Goal: Entertainment & Leisure: Consume media (video, audio)

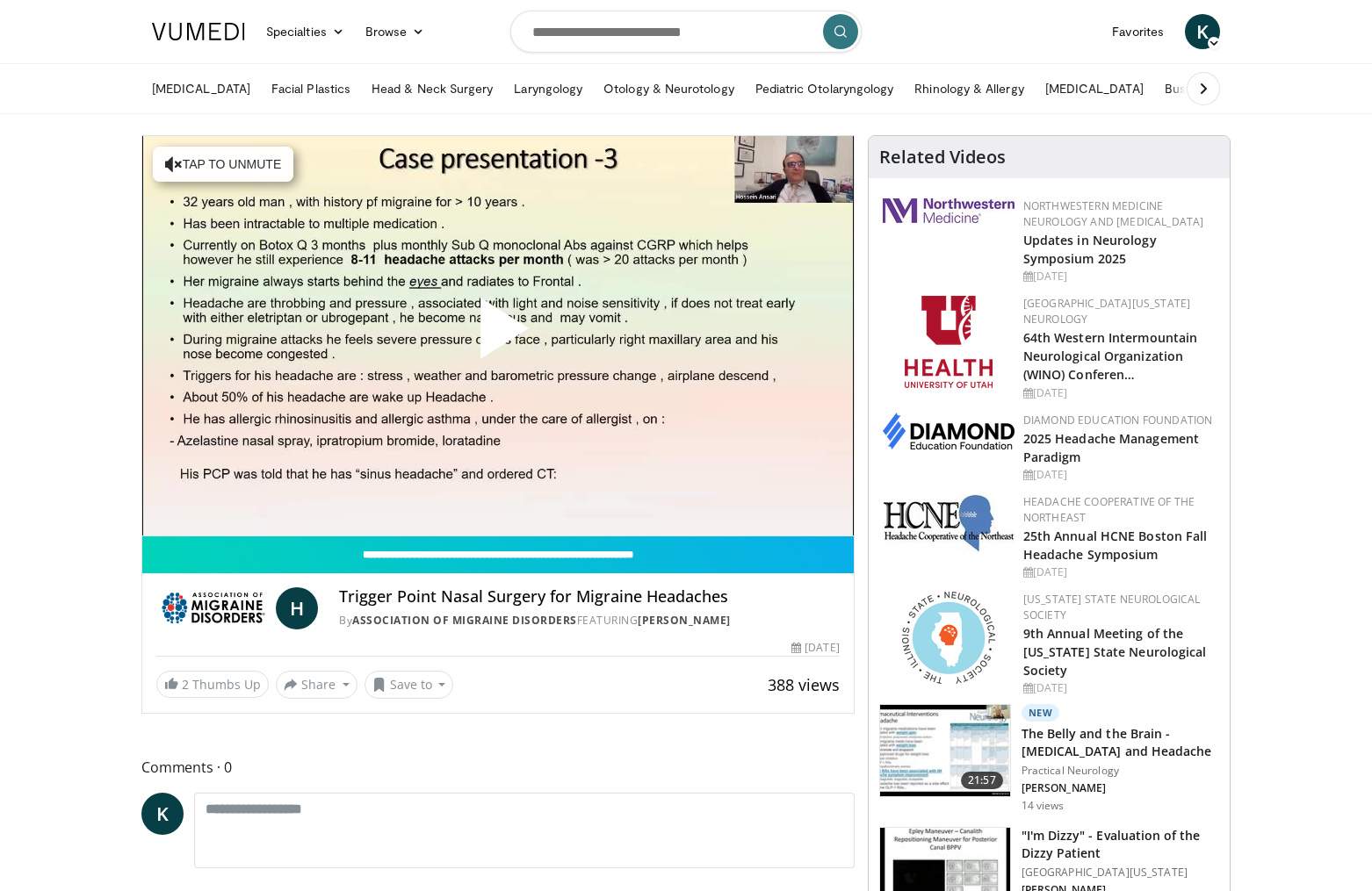
click at [498, 335] on span "Video Player" at bounding box center [498, 335] width 0 height 0
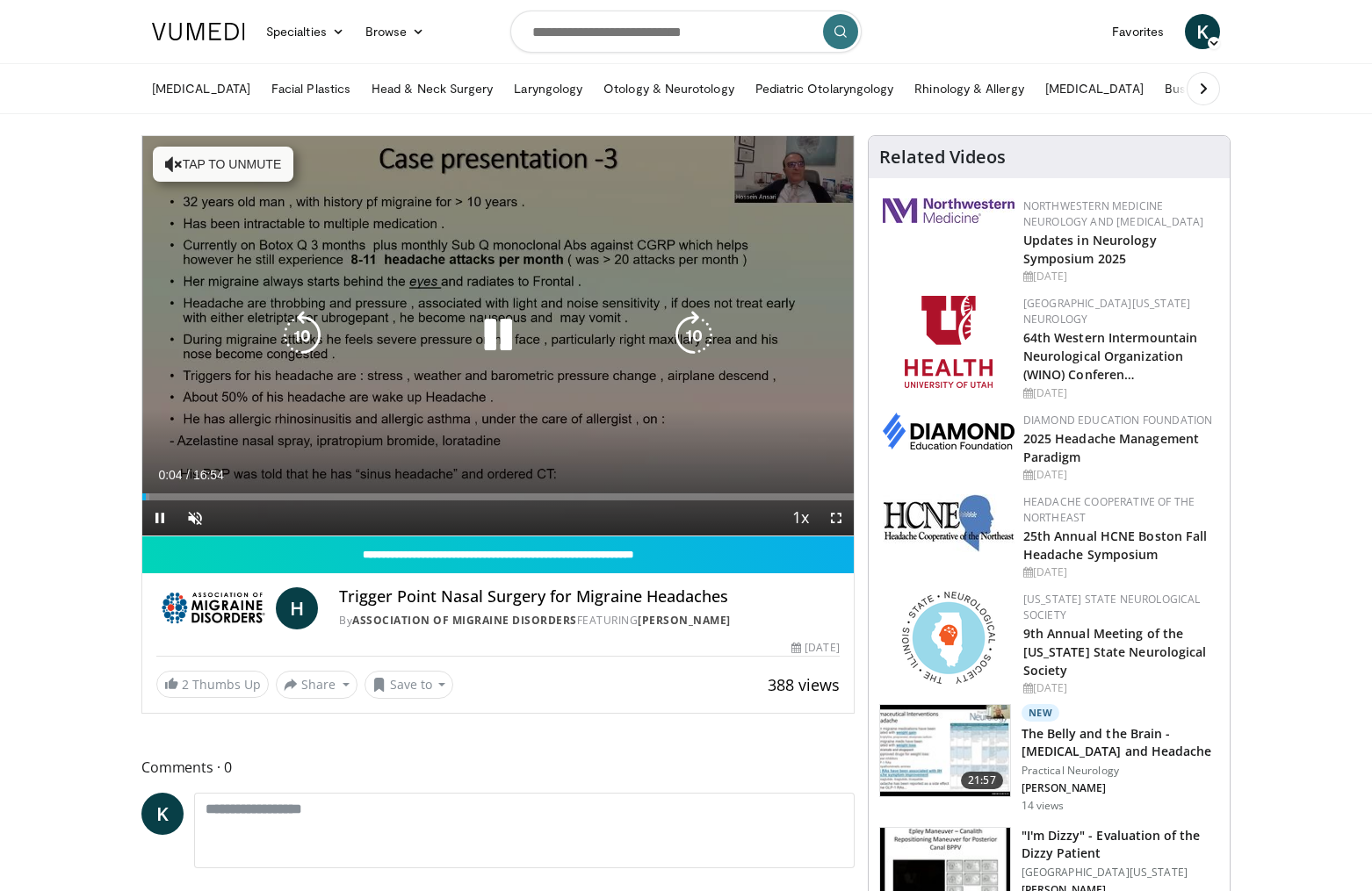
click at [683, 340] on icon "Video Player" at bounding box center [694, 335] width 49 height 49
click at [691, 328] on icon "Video Player" at bounding box center [694, 335] width 49 height 49
click at [701, 331] on icon "Video Player" at bounding box center [694, 335] width 49 height 49
click at [701, 352] on icon "Video Player" at bounding box center [694, 335] width 49 height 49
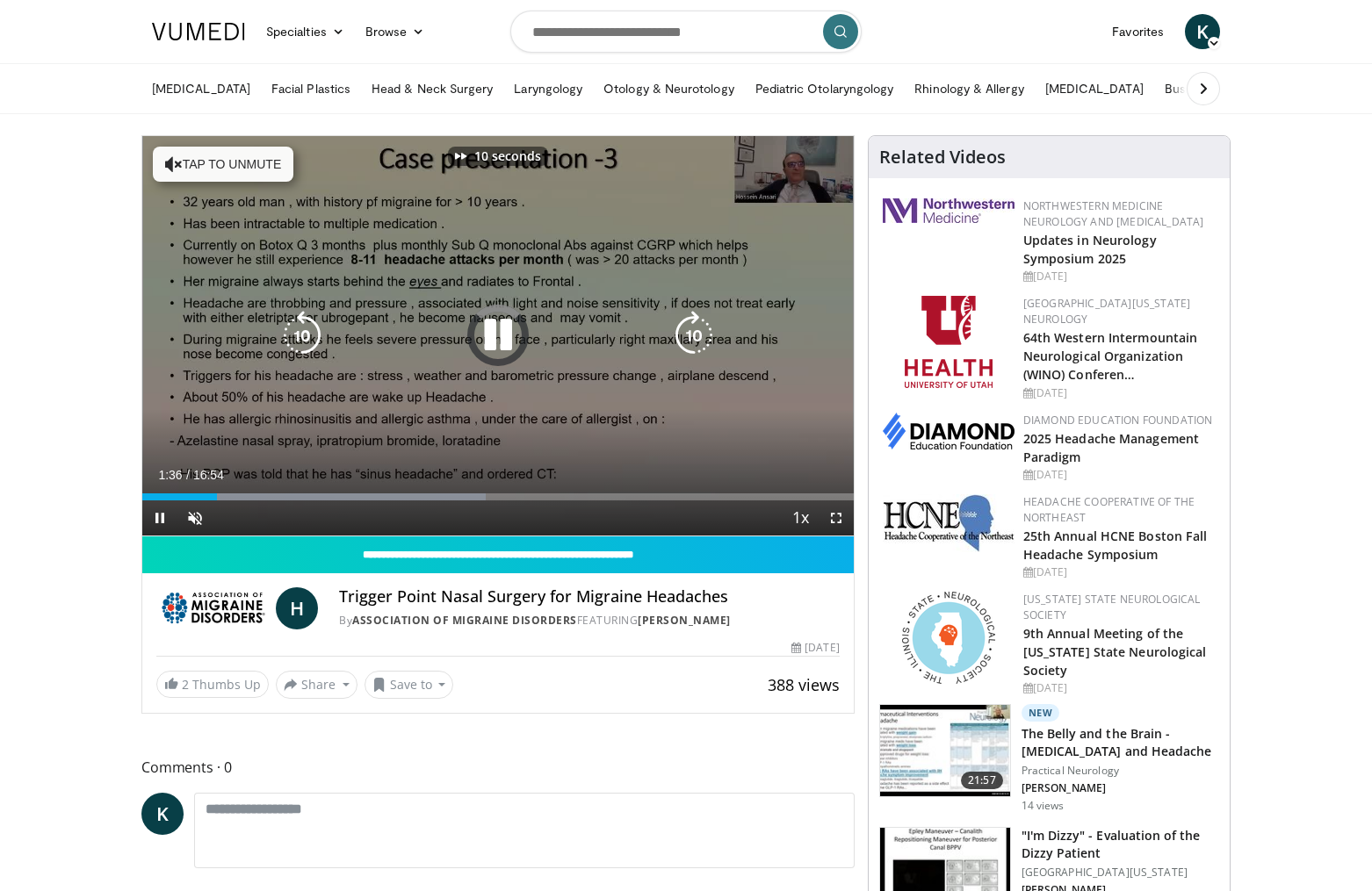
click at [701, 352] on icon "Video Player" at bounding box center [694, 335] width 49 height 49
click at [699, 340] on icon "Video Player" at bounding box center [694, 335] width 49 height 49
click at [494, 348] on icon "Video Player" at bounding box center [498, 335] width 49 height 49
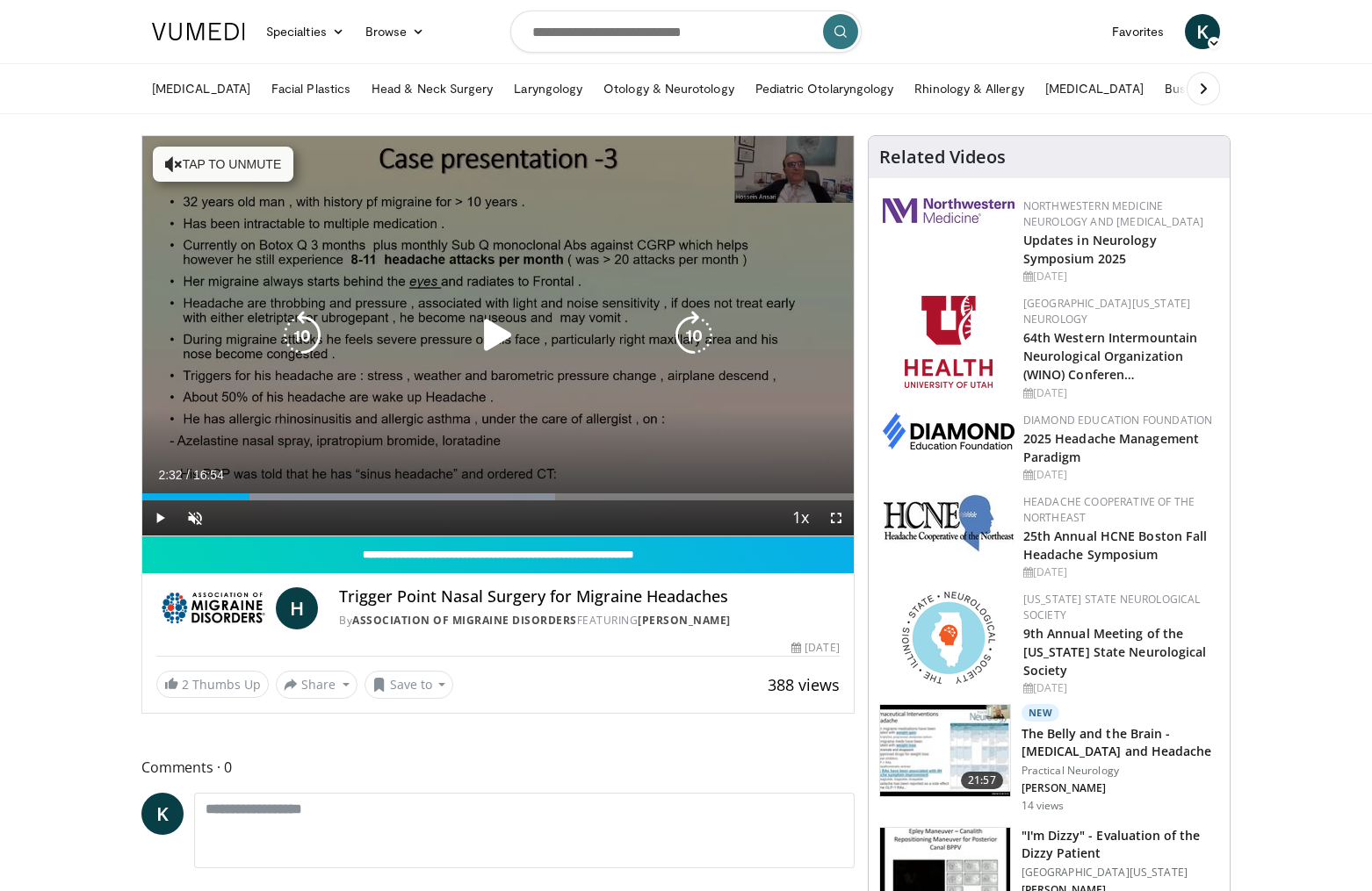
click at [388, 255] on div "30 seconds Tap to unmute" at bounding box center [497, 335] width 712 height 400
click at [243, 159] on button "Tap to unmute" at bounding box center [223, 164] width 140 height 36
click at [701, 327] on icon "Video Player" at bounding box center [694, 335] width 49 height 49
click at [486, 335] on icon "Video Player" at bounding box center [498, 335] width 49 height 49
click at [488, 335] on icon "Video Player" at bounding box center [498, 335] width 49 height 49
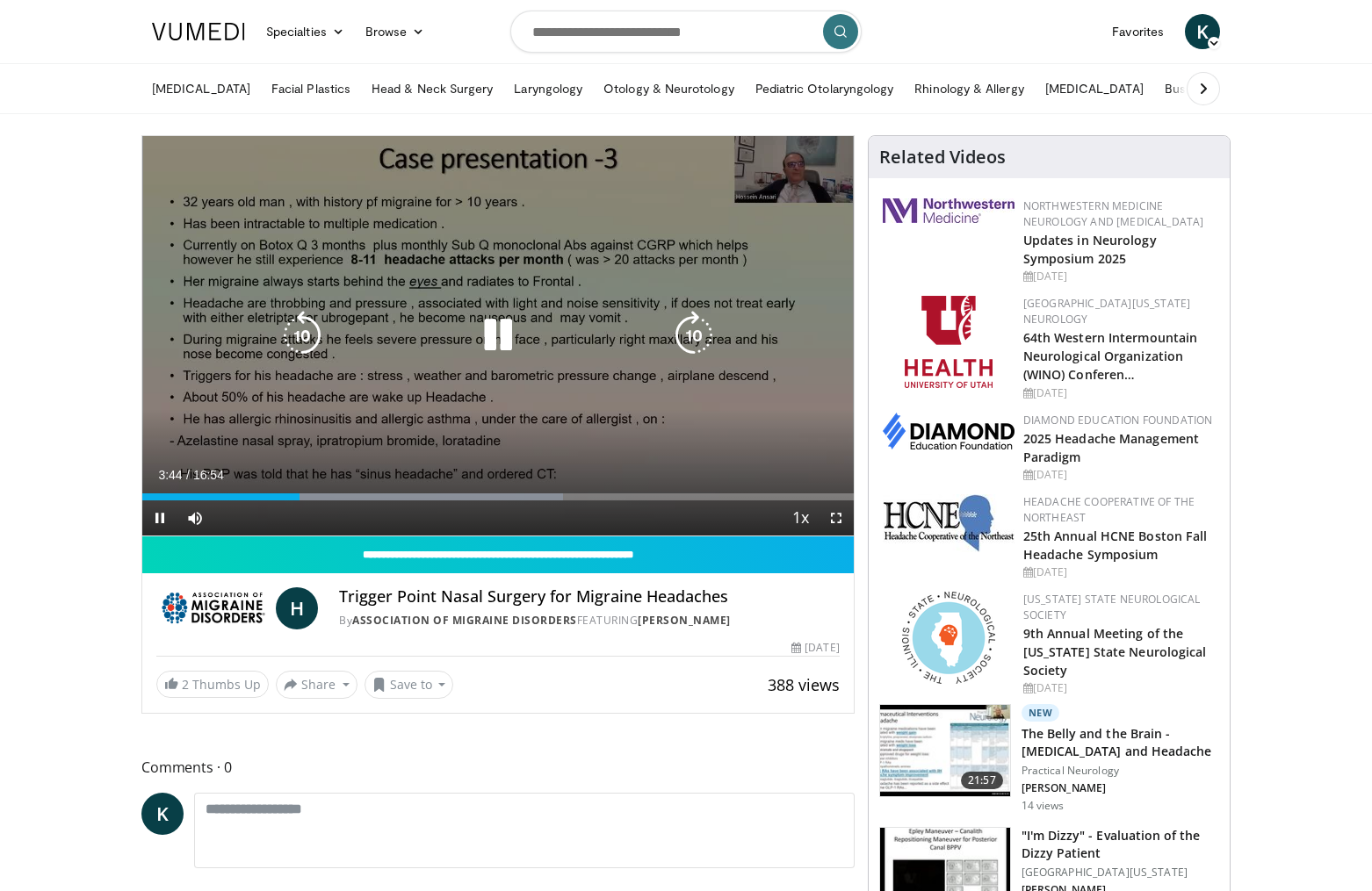
click at [691, 345] on icon "Video Player" at bounding box center [694, 335] width 49 height 49
click at [708, 334] on icon "Video Player" at bounding box center [694, 335] width 49 height 49
click at [698, 335] on icon "Video Player" at bounding box center [694, 335] width 49 height 49
click at [692, 339] on icon "Video Player" at bounding box center [694, 335] width 49 height 49
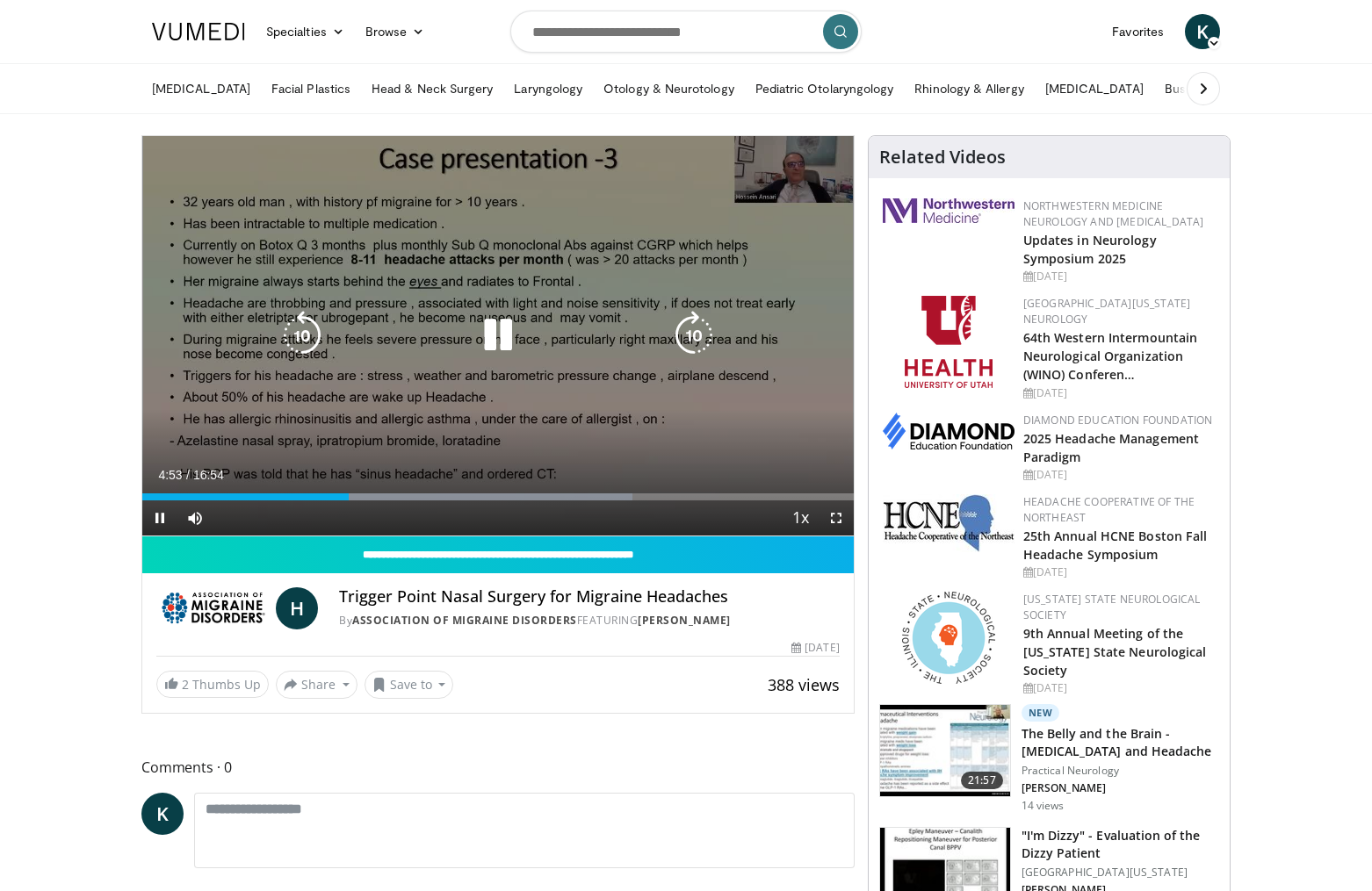
click at [692, 339] on icon "Video Player" at bounding box center [694, 335] width 49 height 49
click at [699, 333] on icon "Video Player" at bounding box center [694, 335] width 49 height 49
click at [701, 323] on icon "Video Player" at bounding box center [694, 335] width 49 height 49
click at [694, 329] on icon "Video Player" at bounding box center [694, 335] width 49 height 49
click at [298, 326] on icon "Video Player" at bounding box center [302, 335] width 49 height 49
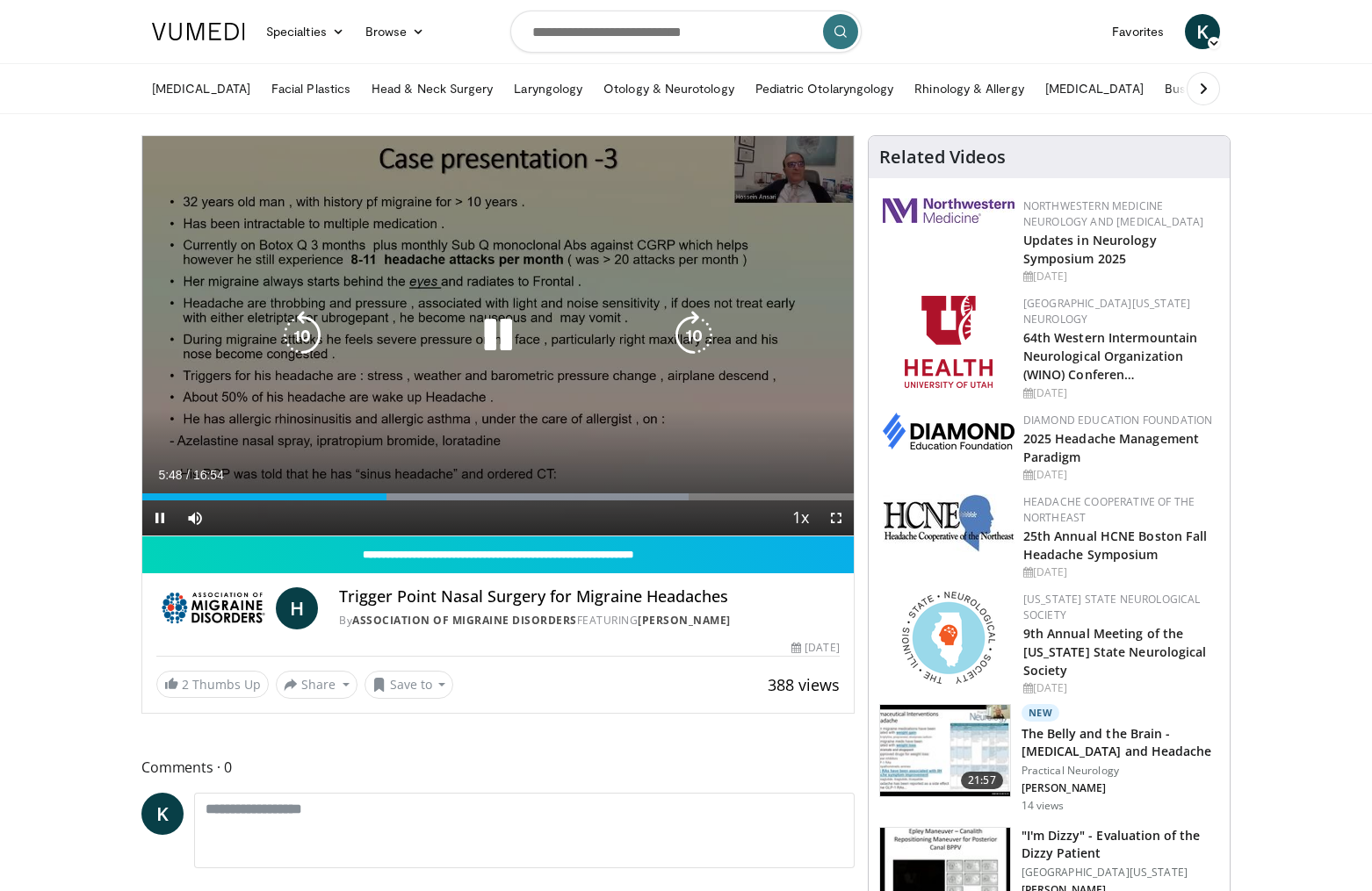
click at [687, 326] on icon "Video Player" at bounding box center [694, 335] width 49 height 49
click at [696, 332] on icon "Video Player" at bounding box center [694, 335] width 49 height 49
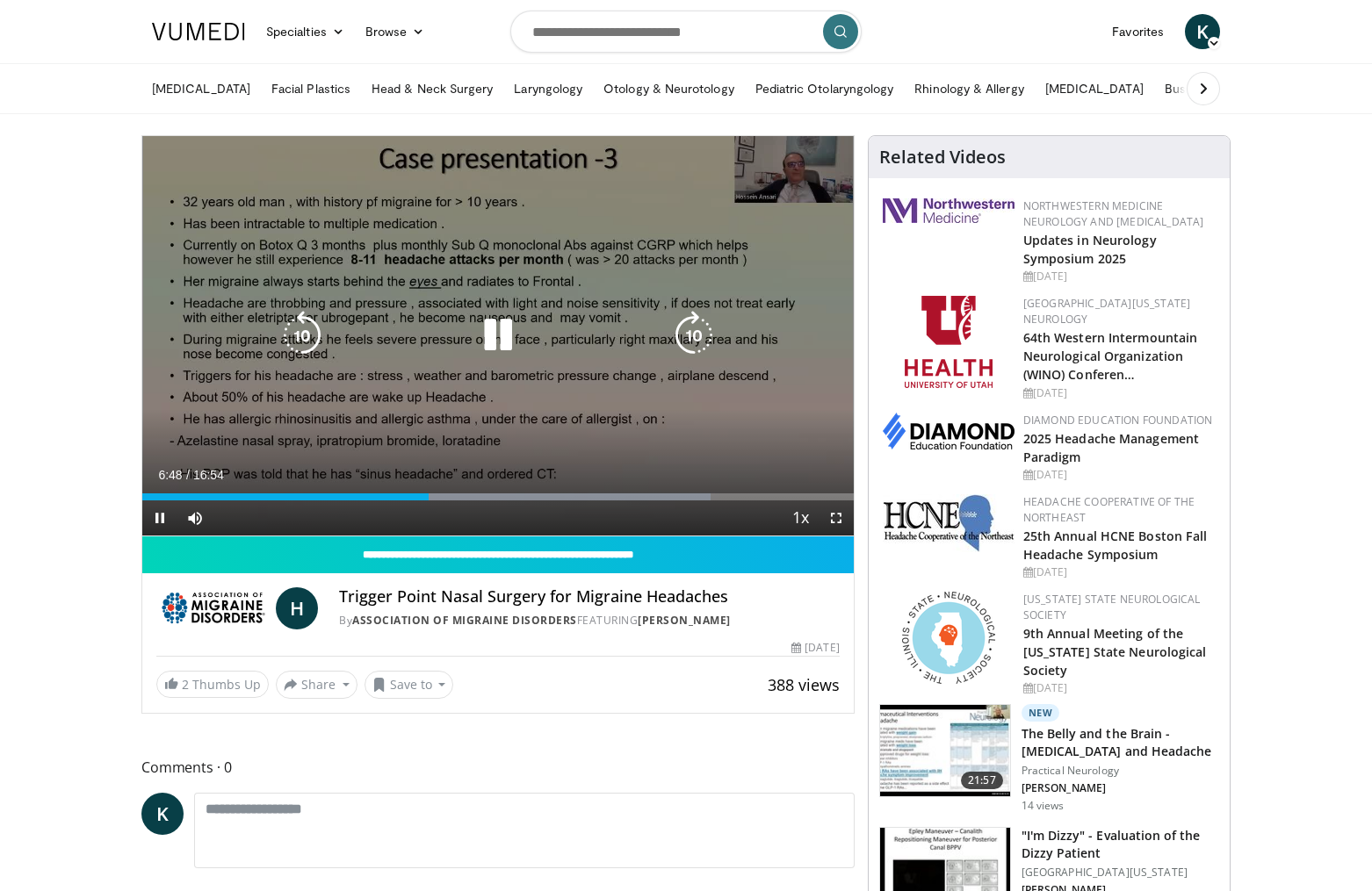
click at [695, 333] on icon "Video Player" at bounding box center [694, 335] width 49 height 49
click at [685, 331] on icon "Video Player" at bounding box center [694, 335] width 49 height 49
click at [691, 331] on icon "Video Player" at bounding box center [694, 335] width 49 height 49
click at [695, 333] on icon "Video Player" at bounding box center [694, 335] width 49 height 49
click at [684, 340] on icon "Video Player" at bounding box center [694, 335] width 49 height 49
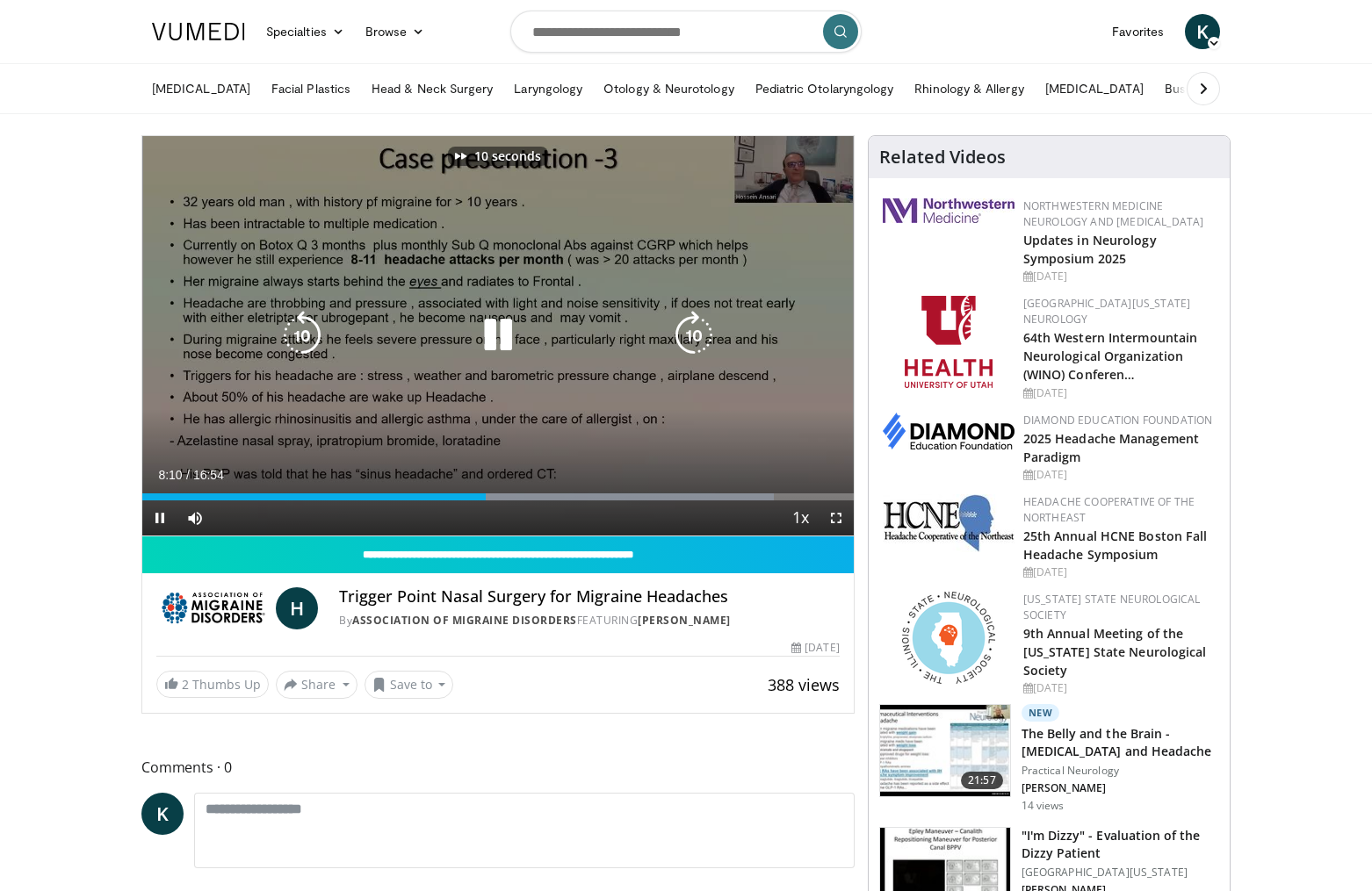
click at [684, 340] on icon "Video Player" at bounding box center [694, 335] width 49 height 49
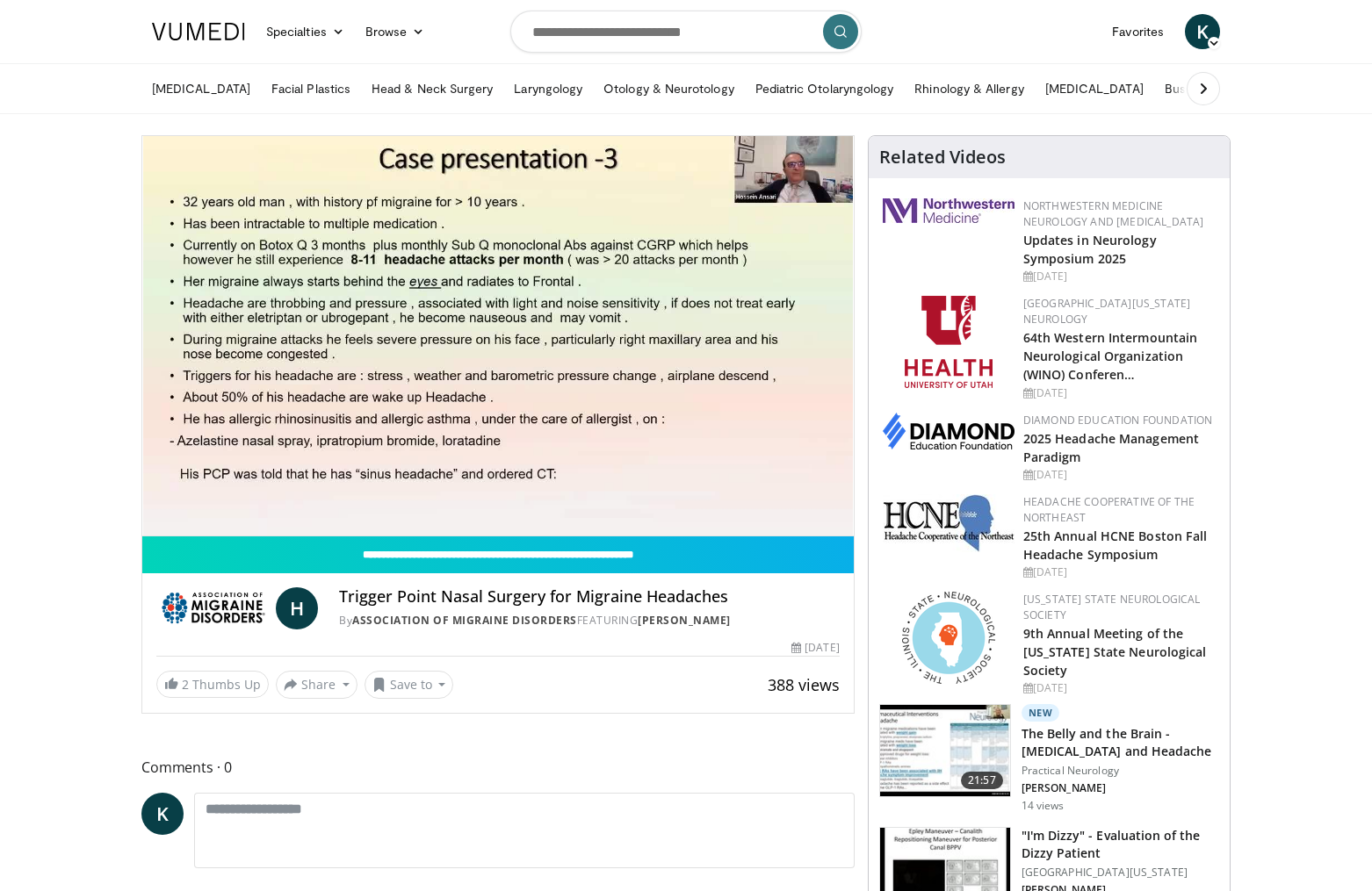
click at [682, 329] on div "20 seconds Tap to unmute" at bounding box center [497, 335] width 712 height 400
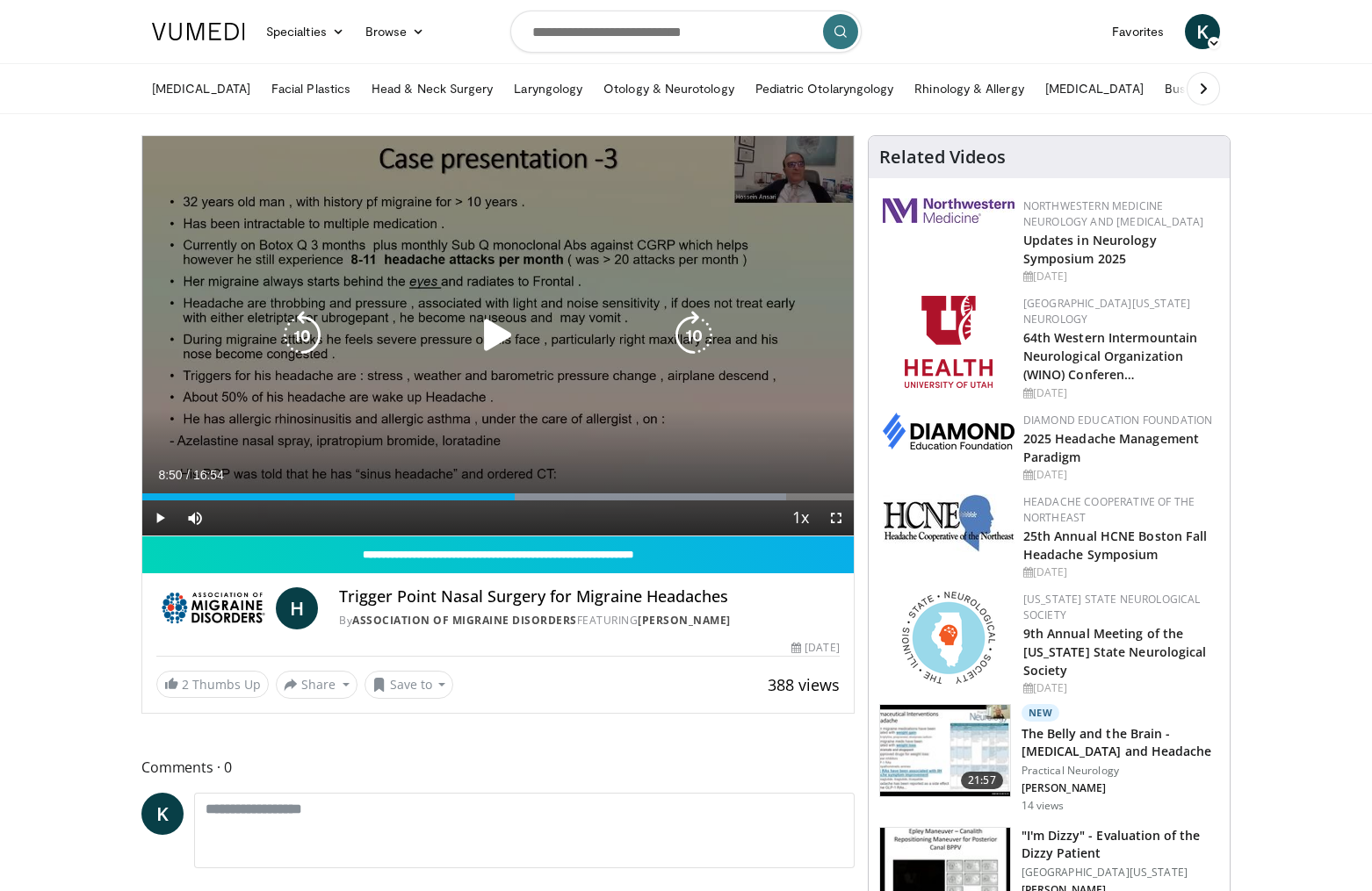
click at [687, 324] on icon "Video Player" at bounding box center [694, 335] width 49 height 49
click at [504, 330] on icon "Video Player" at bounding box center [498, 335] width 49 height 49
click at [689, 330] on icon "Video Player" at bounding box center [694, 335] width 49 height 49
click at [691, 340] on icon "Video Player" at bounding box center [694, 335] width 49 height 49
click at [704, 343] on icon "Video Player" at bounding box center [694, 335] width 49 height 49
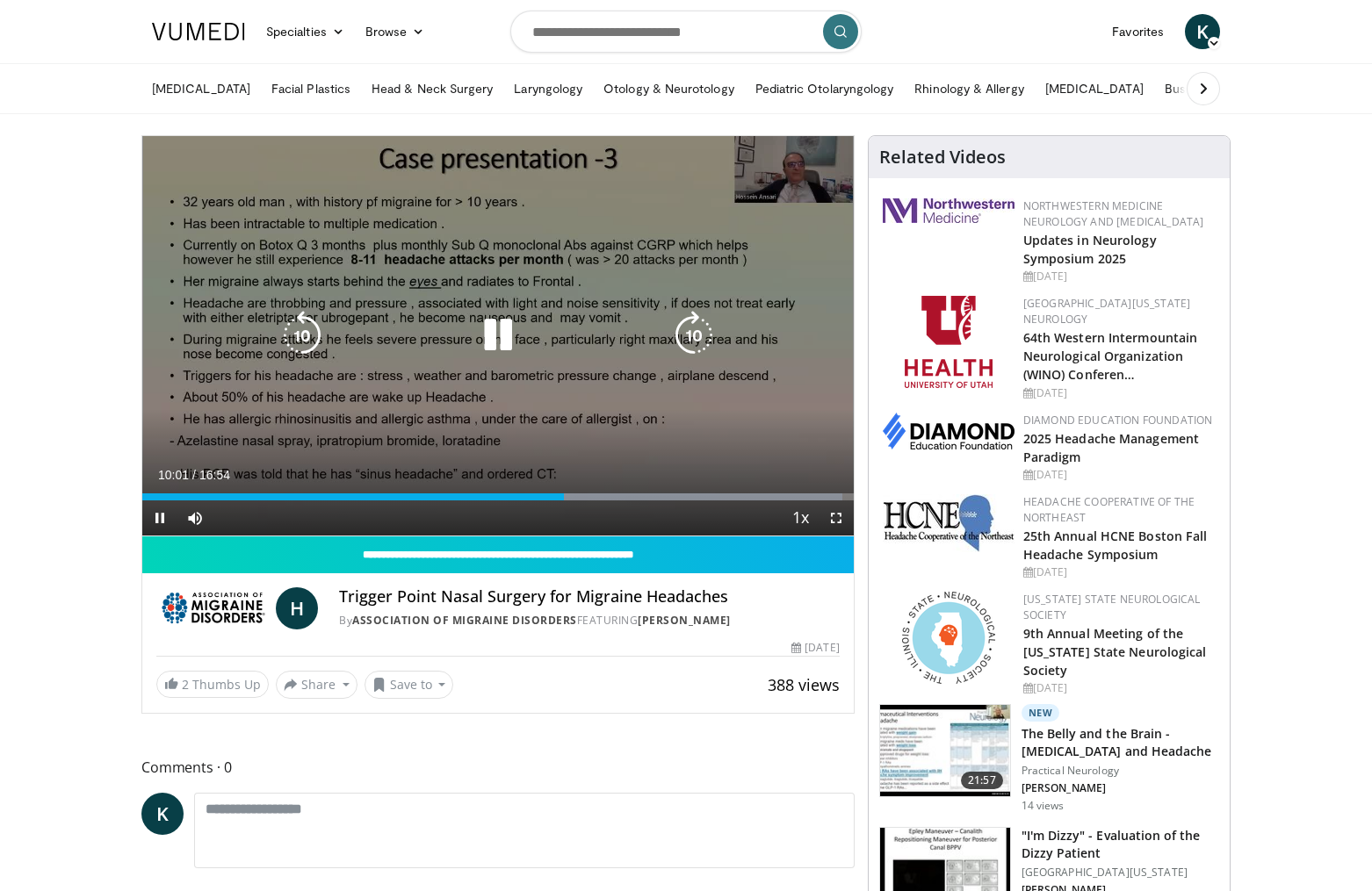
click at [685, 335] on icon "Video Player" at bounding box center [694, 335] width 49 height 49
click at [686, 333] on icon "Video Player" at bounding box center [694, 335] width 49 height 49
click at [692, 333] on icon "Video Player" at bounding box center [694, 335] width 49 height 49
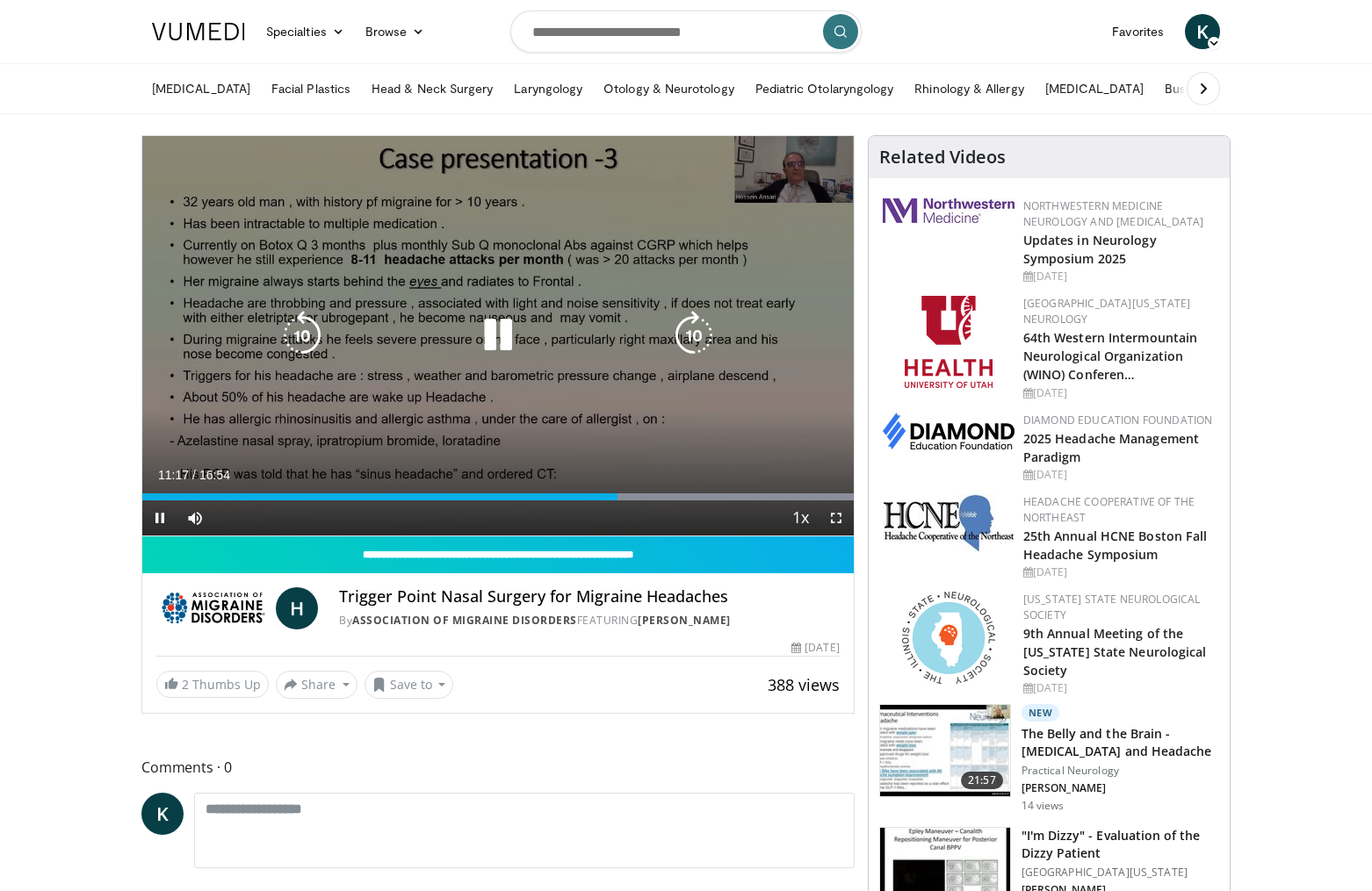
click at [690, 326] on icon "Video Player" at bounding box center [694, 335] width 49 height 49
click at [690, 330] on icon "Video Player" at bounding box center [694, 335] width 49 height 49
click at [690, 337] on icon "Video Player" at bounding box center [694, 335] width 49 height 49
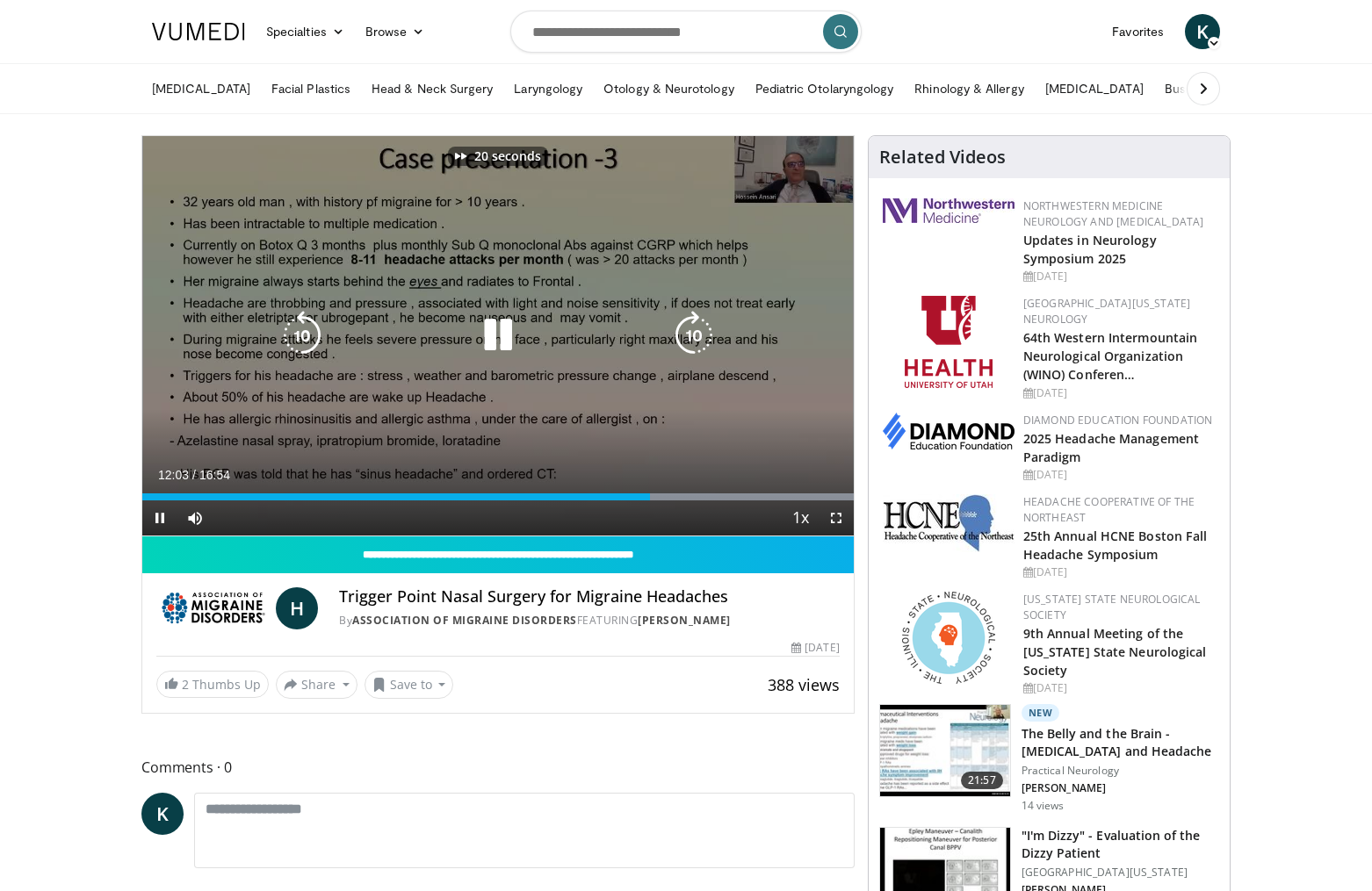
click at [690, 337] on icon "Video Player" at bounding box center [694, 335] width 49 height 49
click at [690, 334] on icon "Video Player" at bounding box center [694, 335] width 49 height 49
click at [685, 329] on icon "Video Player" at bounding box center [694, 335] width 49 height 49
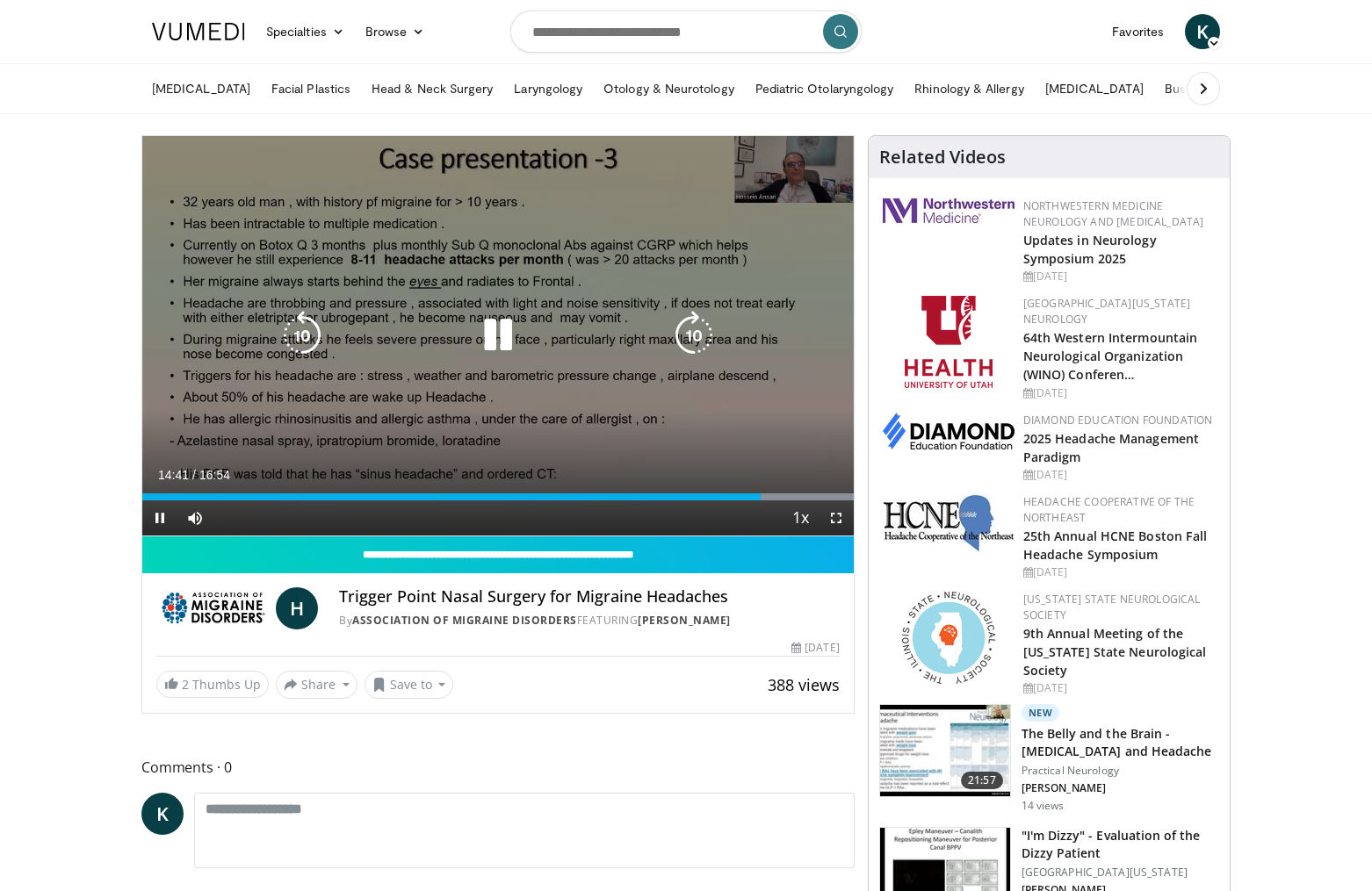
click at [697, 333] on icon "Video Player" at bounding box center [694, 335] width 49 height 49
click at [694, 339] on icon "Video Player" at bounding box center [694, 335] width 49 height 49
click at [670, 334] on icon "Video Player" at bounding box center [694, 335] width 49 height 49
click at [676, 334] on icon "Video Player" at bounding box center [694, 335] width 49 height 49
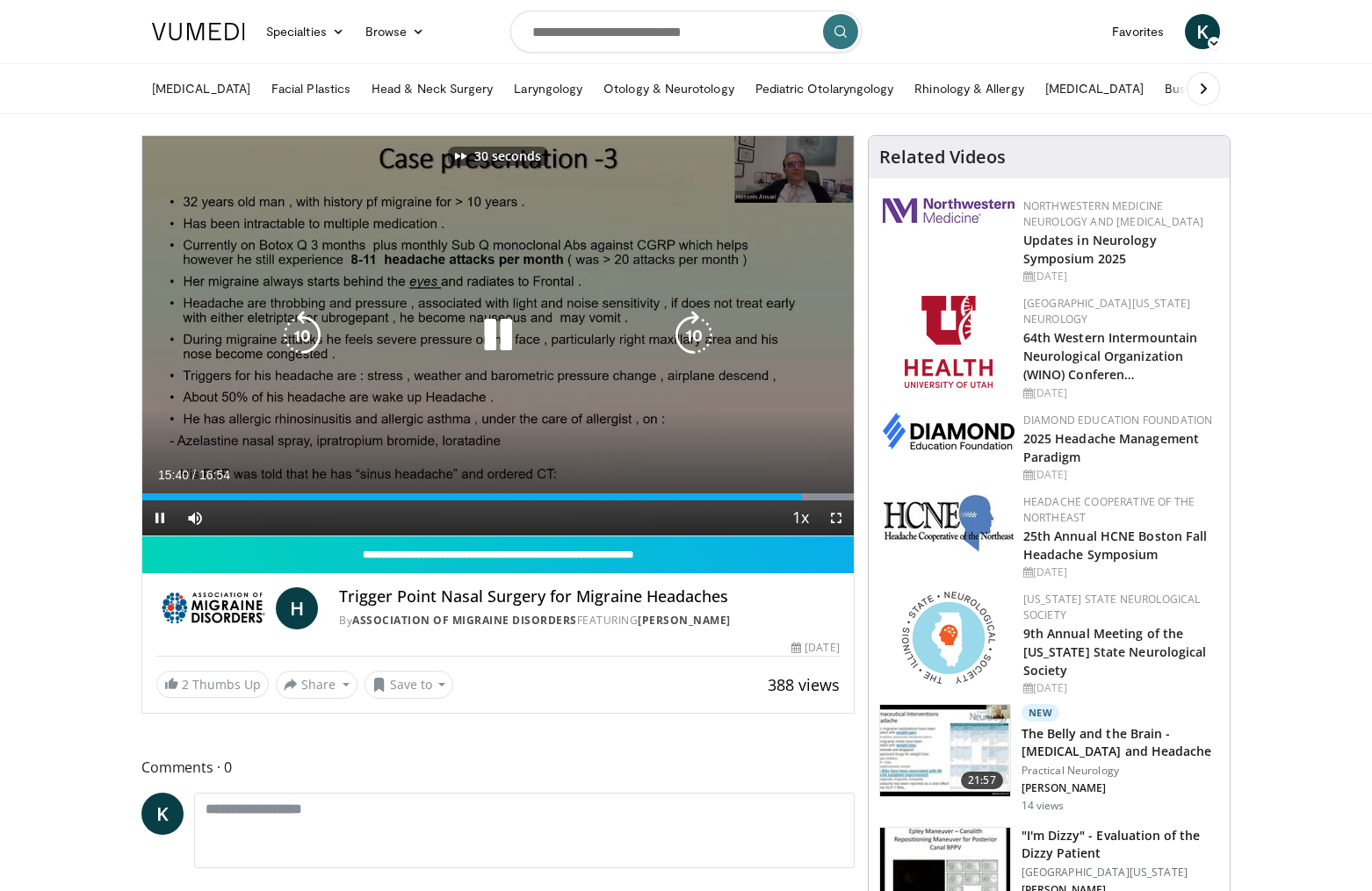
click at [676, 334] on icon "Video Player" at bounding box center [694, 335] width 49 height 49
click at [685, 339] on icon "Video Player" at bounding box center [694, 335] width 49 height 49
